Goal: Navigation & Orientation: Go to known website

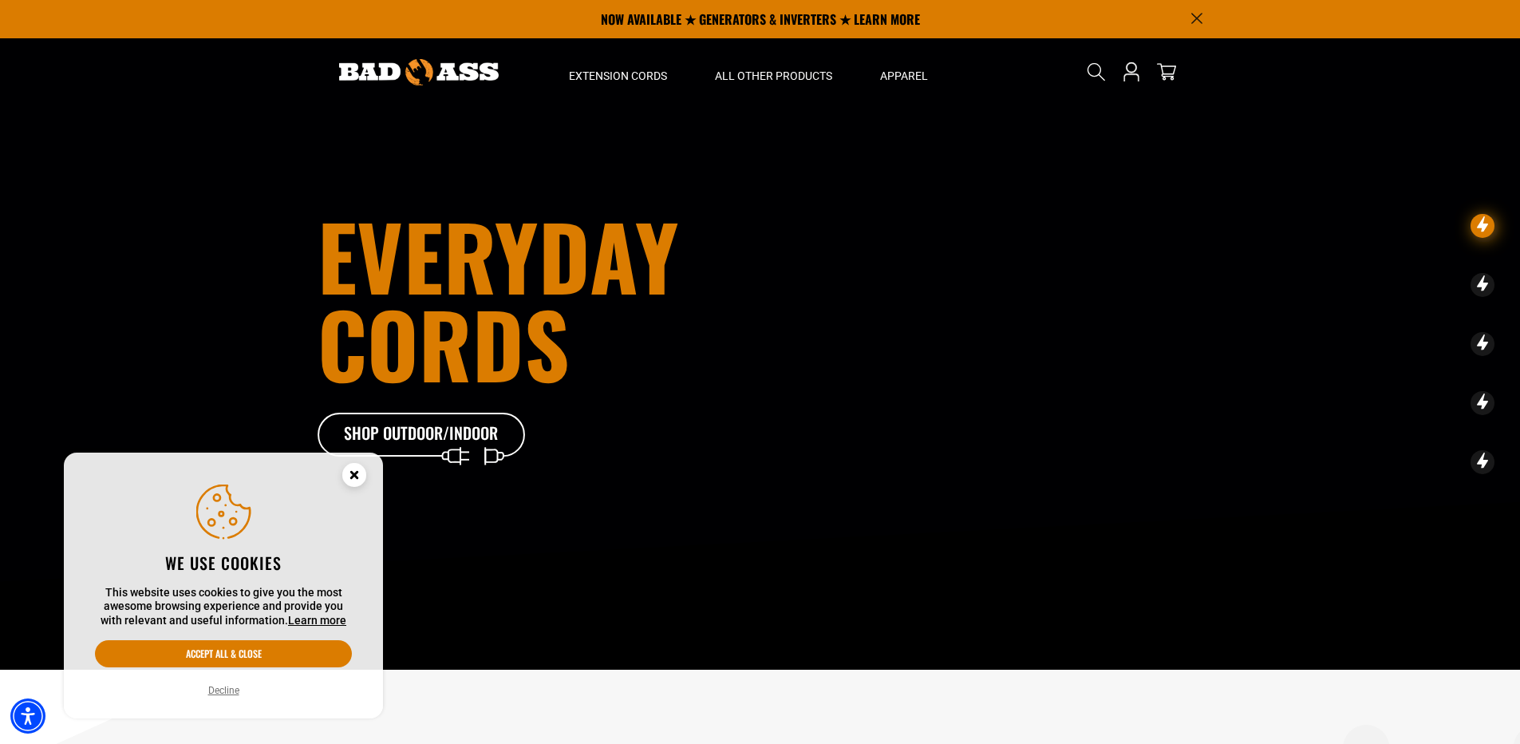
click at [444, 69] on img at bounding box center [419, 72] width 160 height 26
click at [296, 654] on button "Accept all & close" at bounding box center [223, 653] width 257 height 27
